Goal: Information Seeking & Learning: Find specific fact

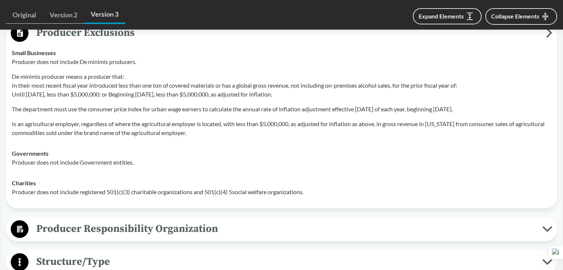
scroll to position [900, 0]
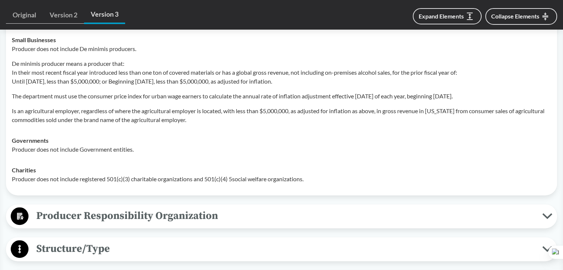
click at [53, 68] on p "De minimis producer means a producer that: In their most recent fiscal year int…" at bounding box center [281, 72] width 539 height 27
click at [88, 86] on div "Producer does not include De minimis producers. De minimis producer means a pro…" at bounding box center [281, 84] width 539 height 80
click at [107, 78] on p "De minimis producer means a producer that: In their most recent fiscal year int…" at bounding box center [281, 72] width 539 height 27
drag, startPoint x: 113, startPoint y: 77, endPoint x: 118, endPoint y: 77, distance: 5.6
click at [114, 77] on p "De minimis producer means a producer that: In their most recent fiscal year int…" at bounding box center [281, 72] width 539 height 27
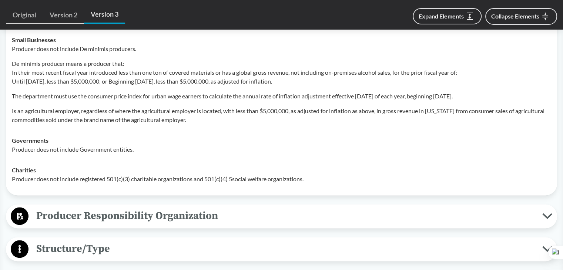
click at [120, 78] on p "De minimis producer means a producer that: In their most recent fiscal year int…" at bounding box center [281, 72] width 539 height 27
drag, startPoint x: 120, startPoint y: 78, endPoint x: 132, endPoint y: 79, distance: 11.9
click at [121, 78] on p "De minimis producer means a producer that: In their most recent fiscal year int…" at bounding box center [281, 72] width 539 height 27
drag, startPoint x: 132, startPoint y: 79, endPoint x: 139, endPoint y: 79, distance: 7.0
click at [135, 79] on p "De minimis producer means a producer that: In their most recent fiscal year int…" at bounding box center [281, 72] width 539 height 27
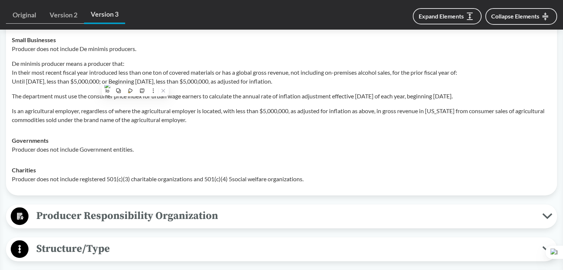
drag, startPoint x: 145, startPoint y: 80, endPoint x: 157, endPoint y: 80, distance: 11.8
click at [148, 80] on p "De minimis producer means a producer that: In their most recent fiscal year int…" at bounding box center [281, 72] width 539 height 27
drag, startPoint x: 157, startPoint y: 80, endPoint x: 187, endPoint y: 79, distance: 29.2
click at [183, 79] on p "De minimis producer means a producer that: In their most recent fiscal year int…" at bounding box center [281, 72] width 539 height 27
drag, startPoint x: 207, startPoint y: 80, endPoint x: 383, endPoint y: 80, distance: 175.8
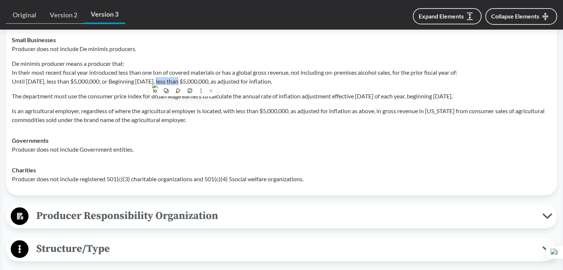
click at [383, 80] on p "De minimis producer means a producer that: In their most recent fiscal year int…" at bounding box center [281, 72] width 539 height 27
click at [469, 130] on td "Governments Producer does not include Government entities." at bounding box center [282, 145] width 546 height 30
